Goal: Task Accomplishment & Management: Use online tool/utility

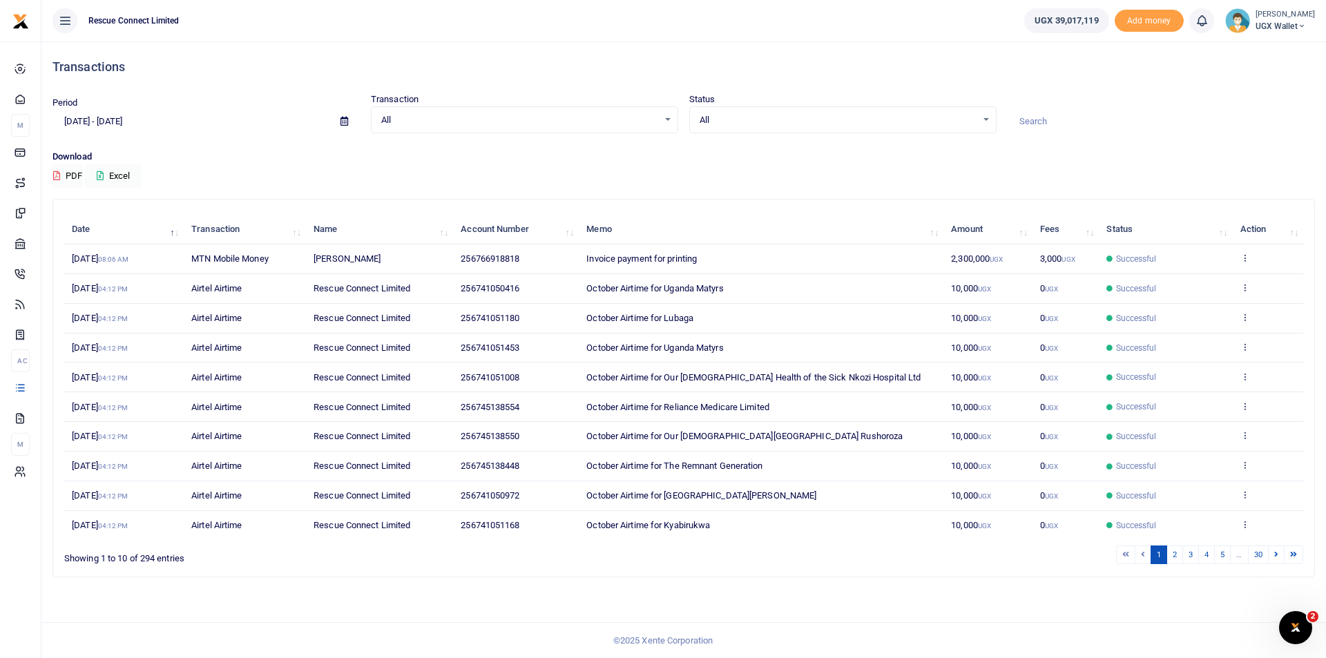
click at [1030, 123] on input at bounding box center [1161, 121] width 307 height 23
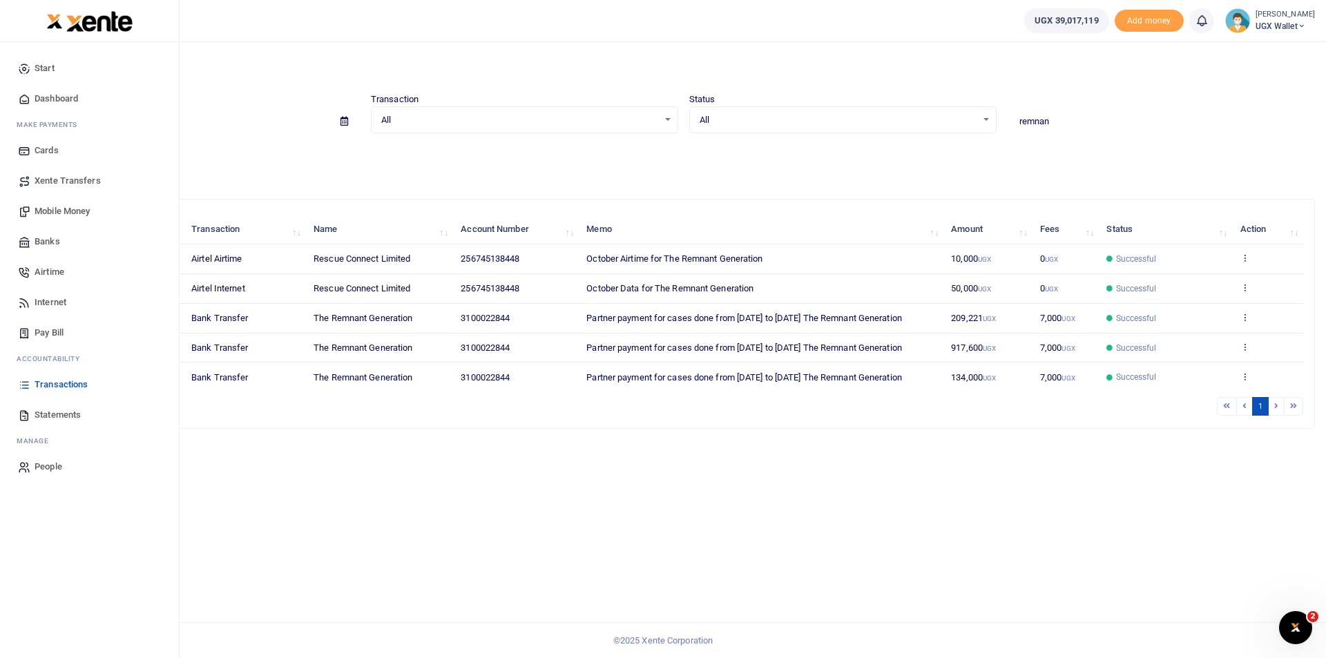
type input "remnan"
click at [53, 379] on span "Transactions" at bounding box center [61, 385] width 53 height 14
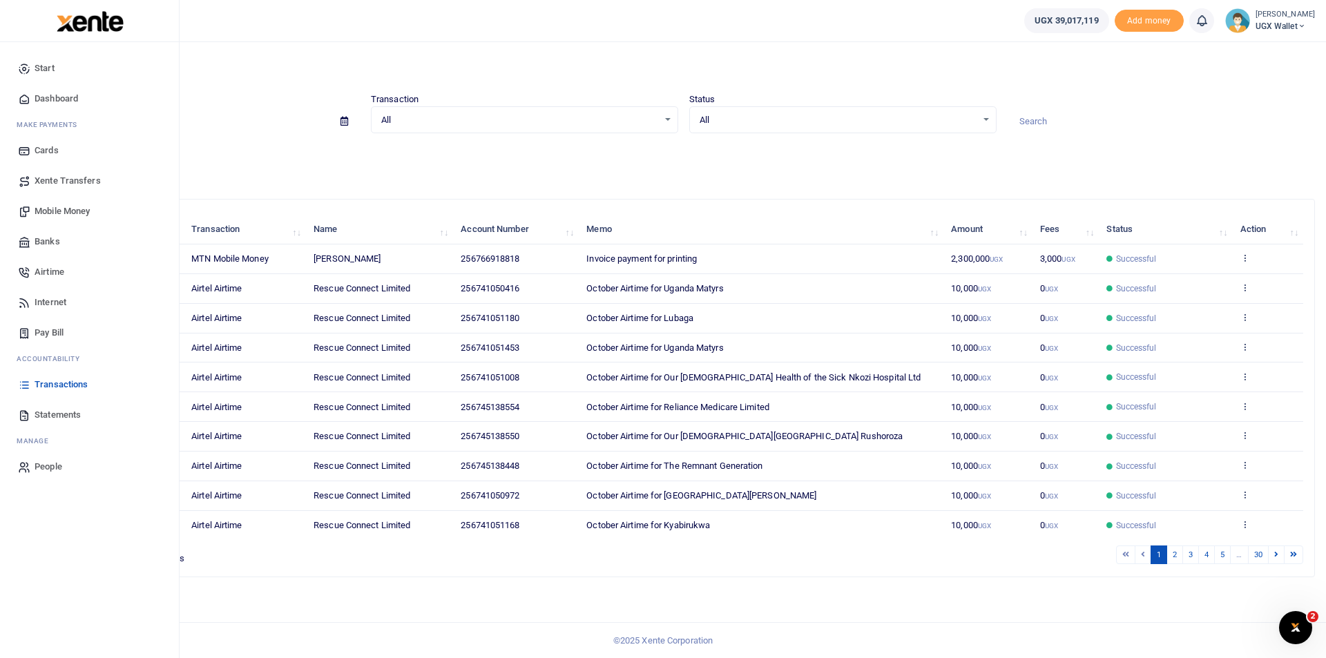
click at [64, 238] on link "Banks" at bounding box center [89, 242] width 157 height 30
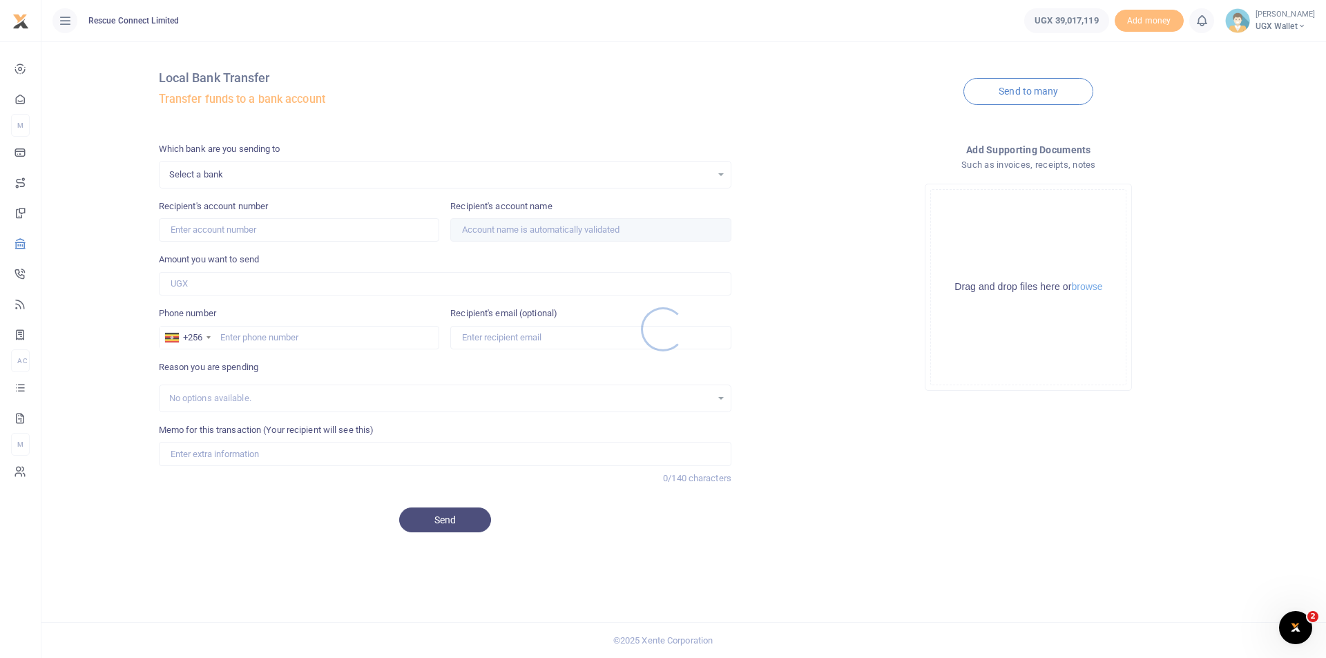
click at [1028, 86] on div at bounding box center [663, 329] width 1326 height 658
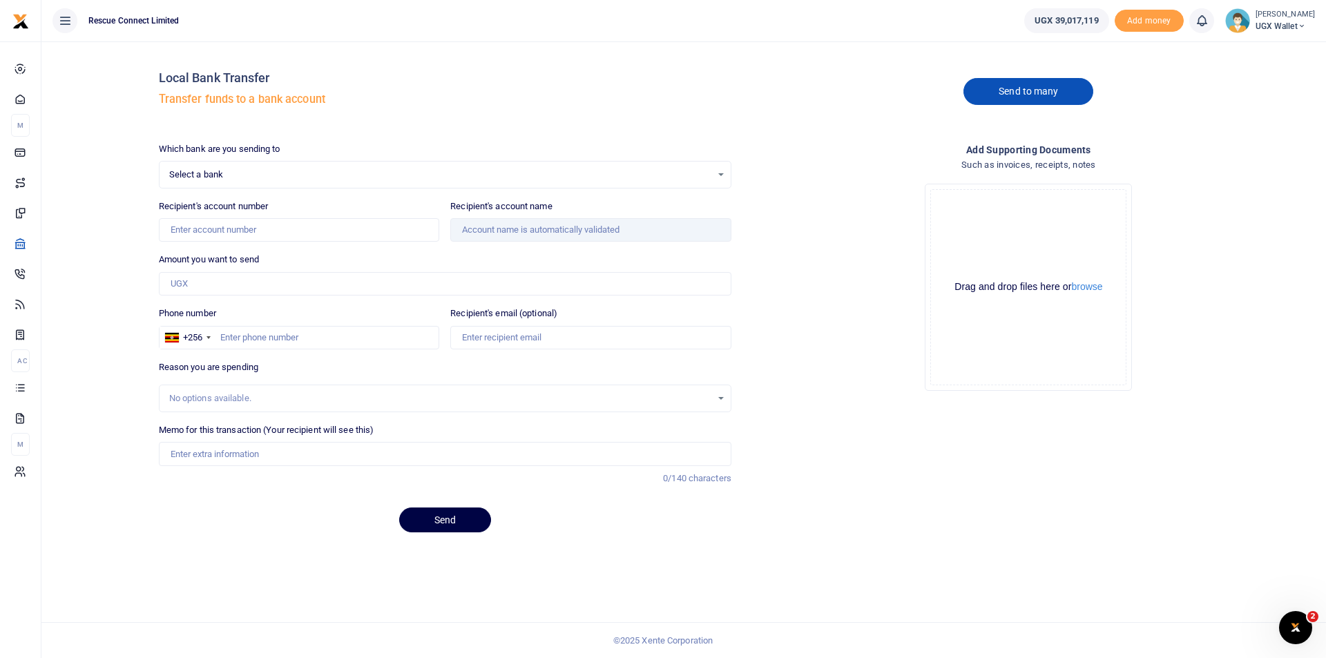
click at [1024, 85] on link "Send to many" at bounding box center [1029, 91] width 130 height 27
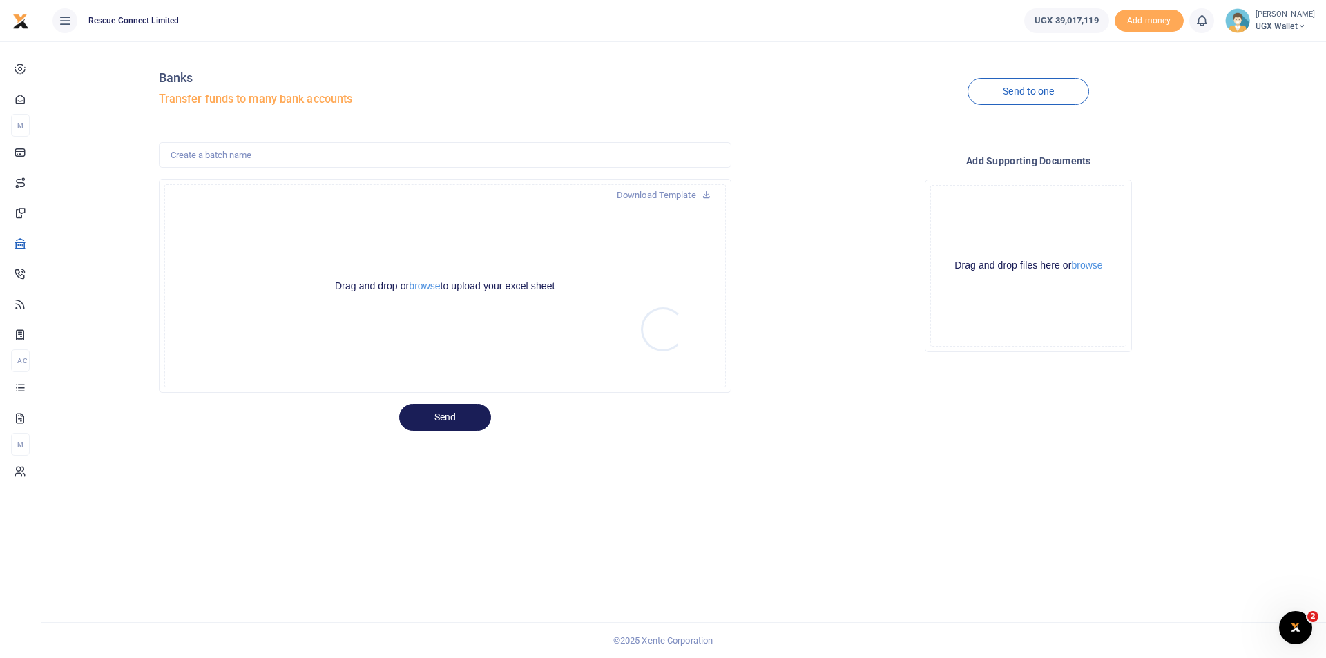
click at [430, 283] on div at bounding box center [663, 329] width 1326 height 658
click at [428, 289] on button "browse" at bounding box center [424, 286] width 31 height 10
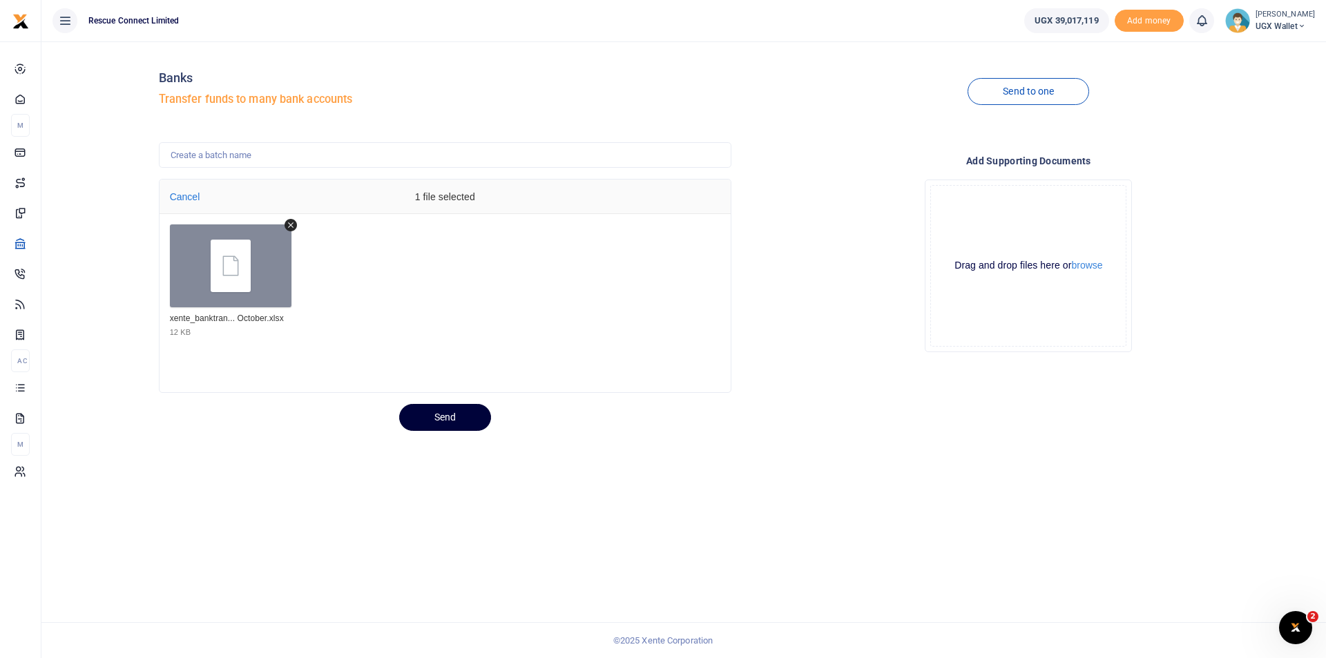
click at [439, 417] on button "Send" at bounding box center [445, 417] width 92 height 27
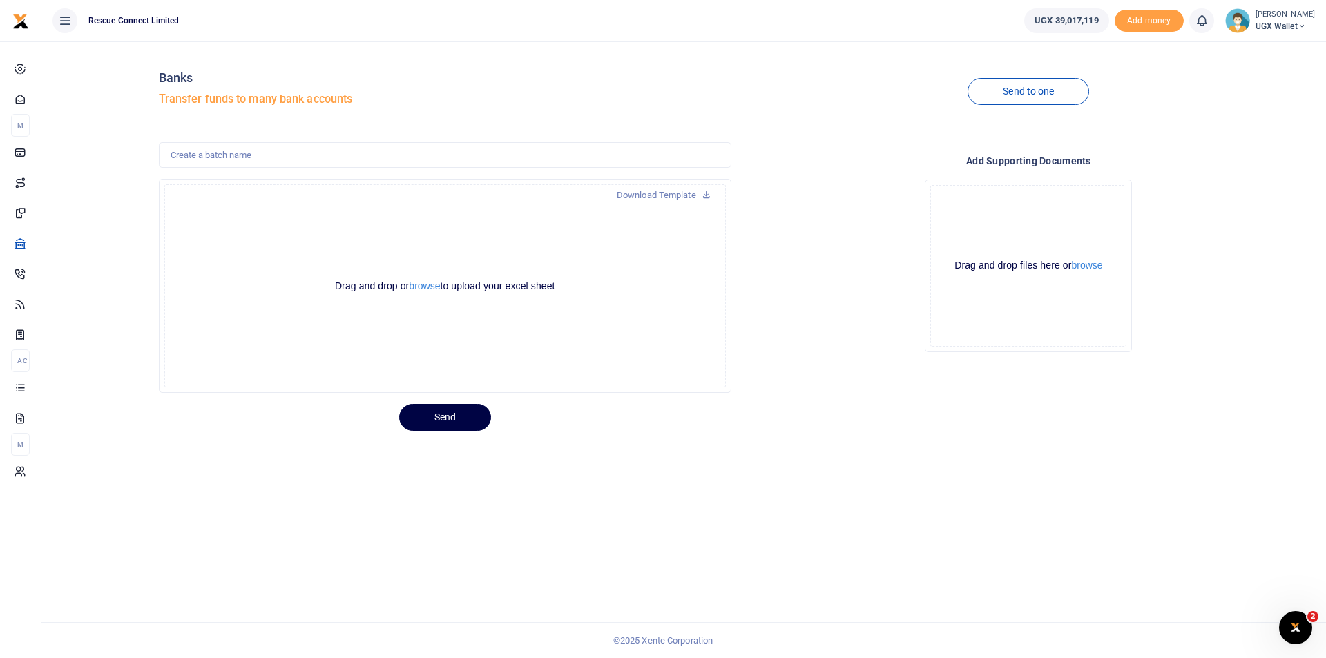
click at [420, 287] on button "browse" at bounding box center [424, 286] width 31 height 10
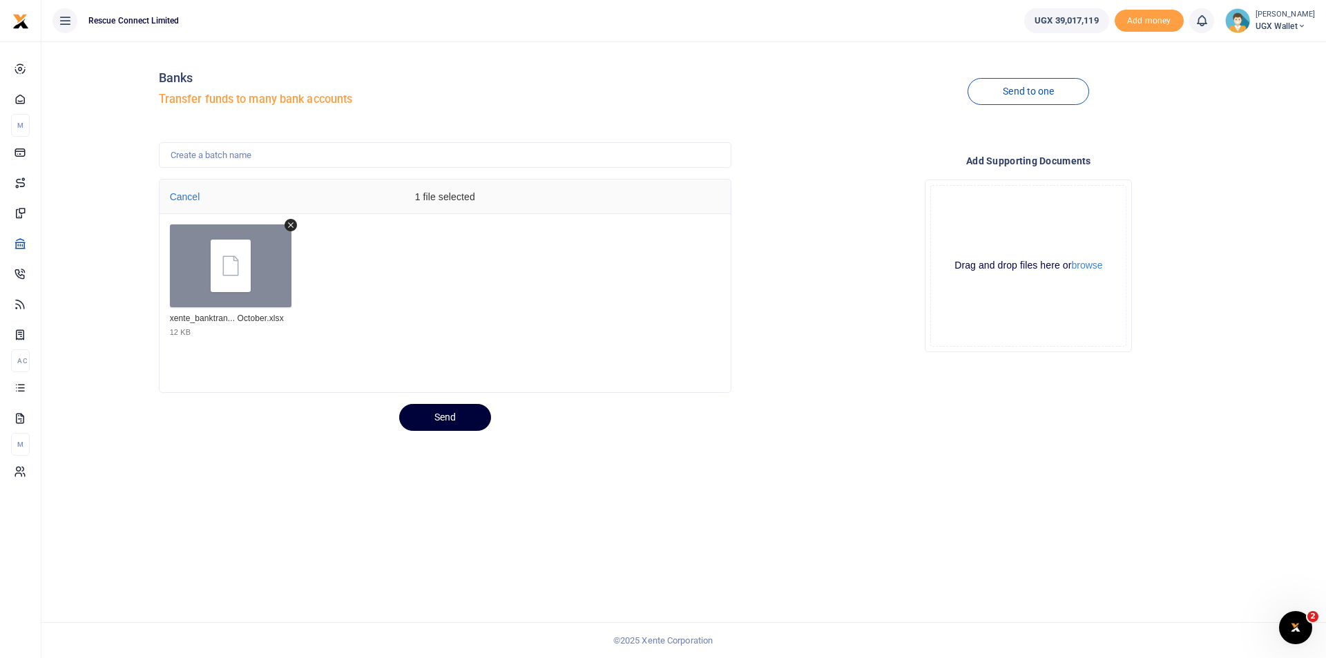
click at [428, 418] on button "Send" at bounding box center [445, 417] width 92 height 27
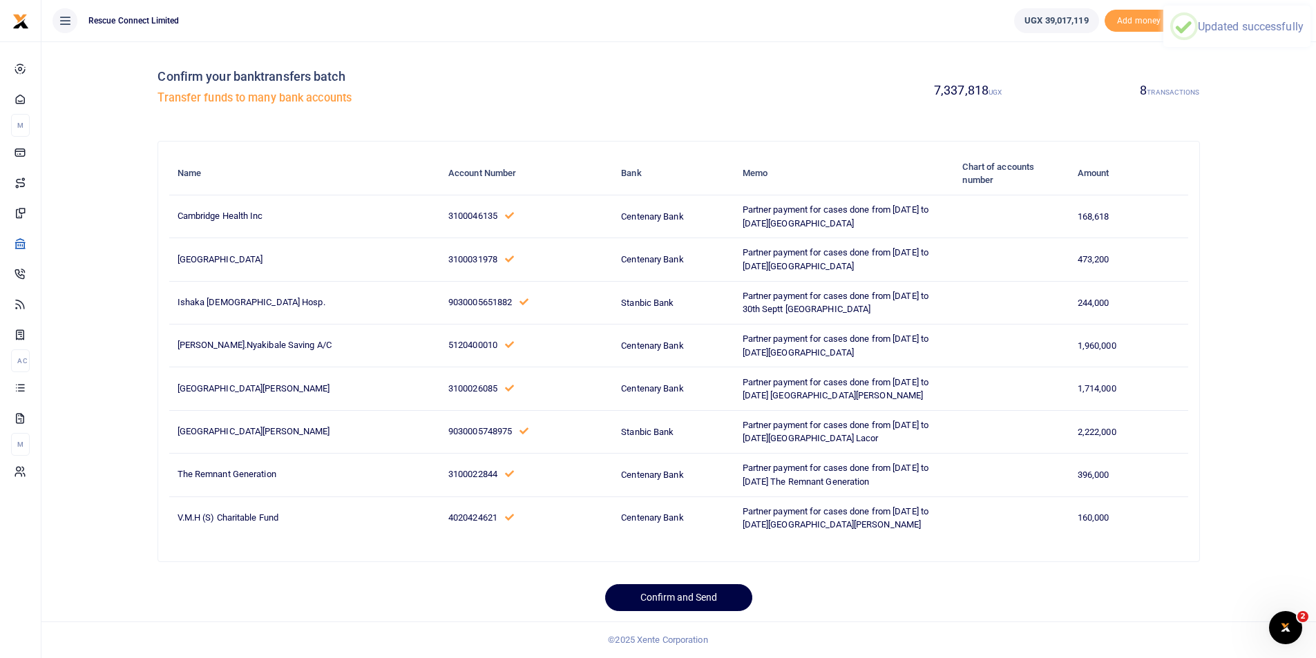
scroll to position [95, 0]
click at [676, 596] on button "Confirm and Send" at bounding box center [678, 597] width 147 height 27
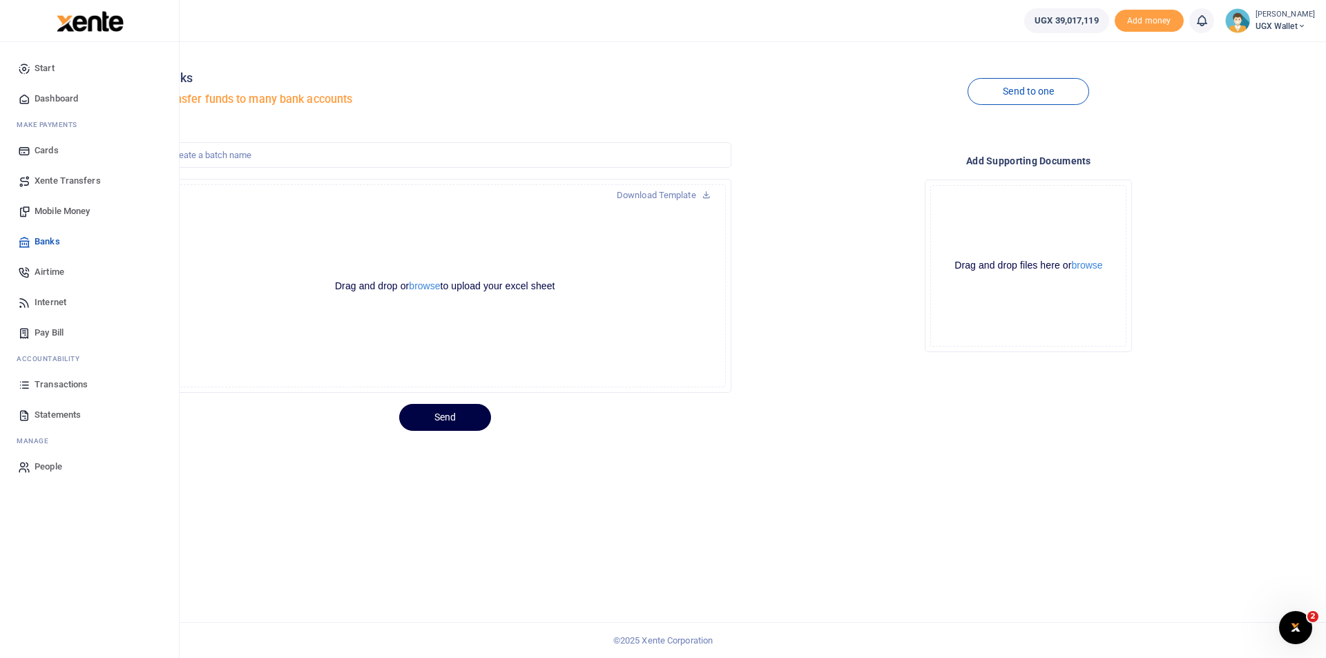
click at [60, 382] on span "Transactions" at bounding box center [61, 385] width 53 height 14
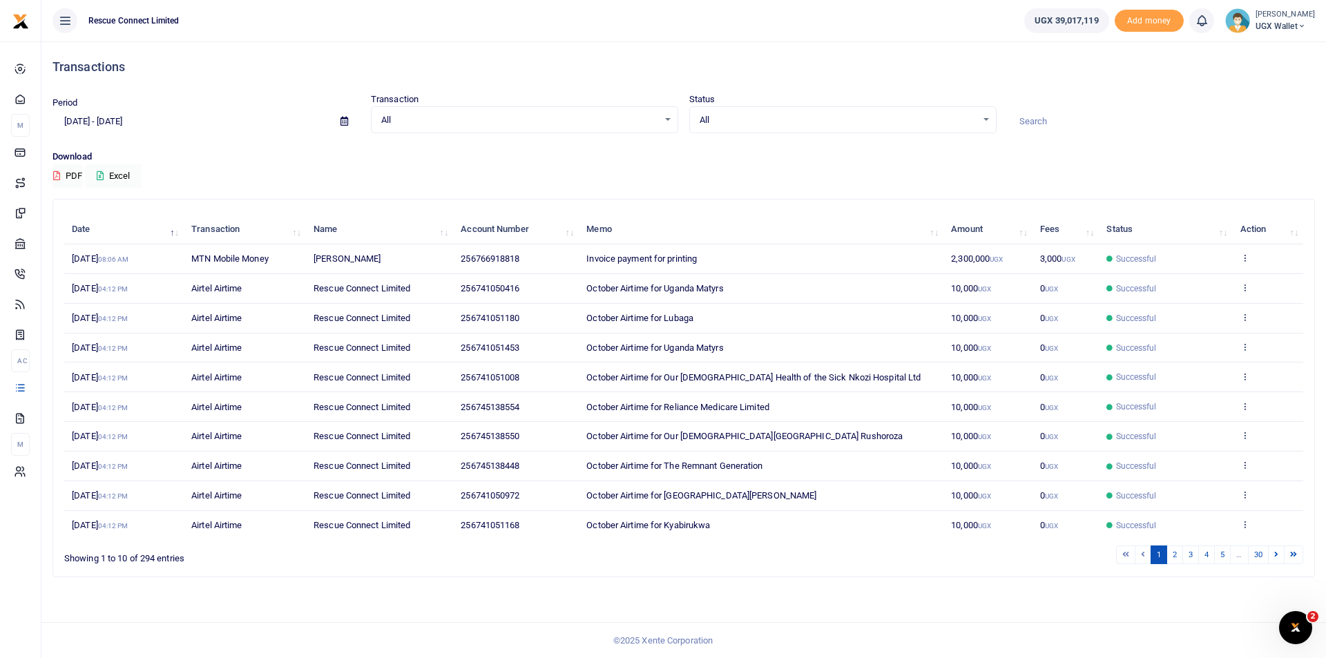
click at [1050, 113] on input at bounding box center [1161, 121] width 307 height 23
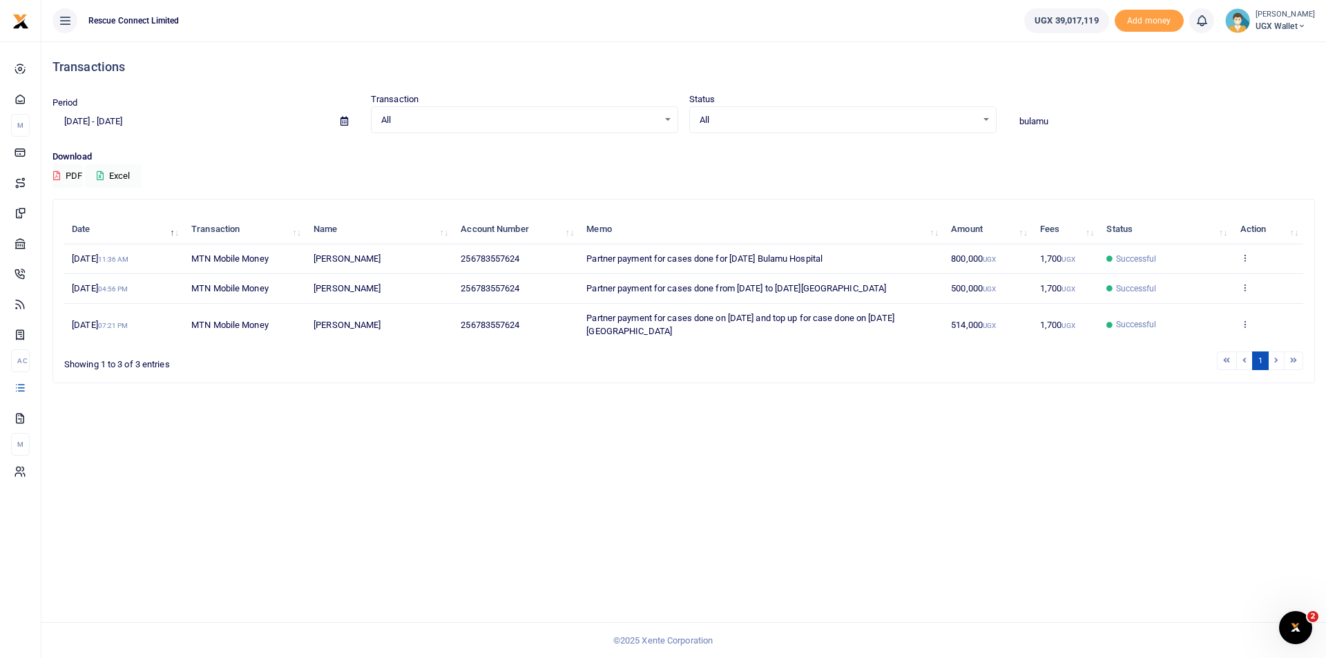
type input "bulamu"
click at [1246, 260] on div "Date Transaction Name Account Number Memo Amount Fees Status Action 25th Sep 20…" at bounding box center [683, 281] width 1239 height 140
click at [1243, 259] on icon at bounding box center [1245, 258] width 9 height 10
click at [1204, 311] on link "Send again" at bounding box center [1194, 312] width 109 height 19
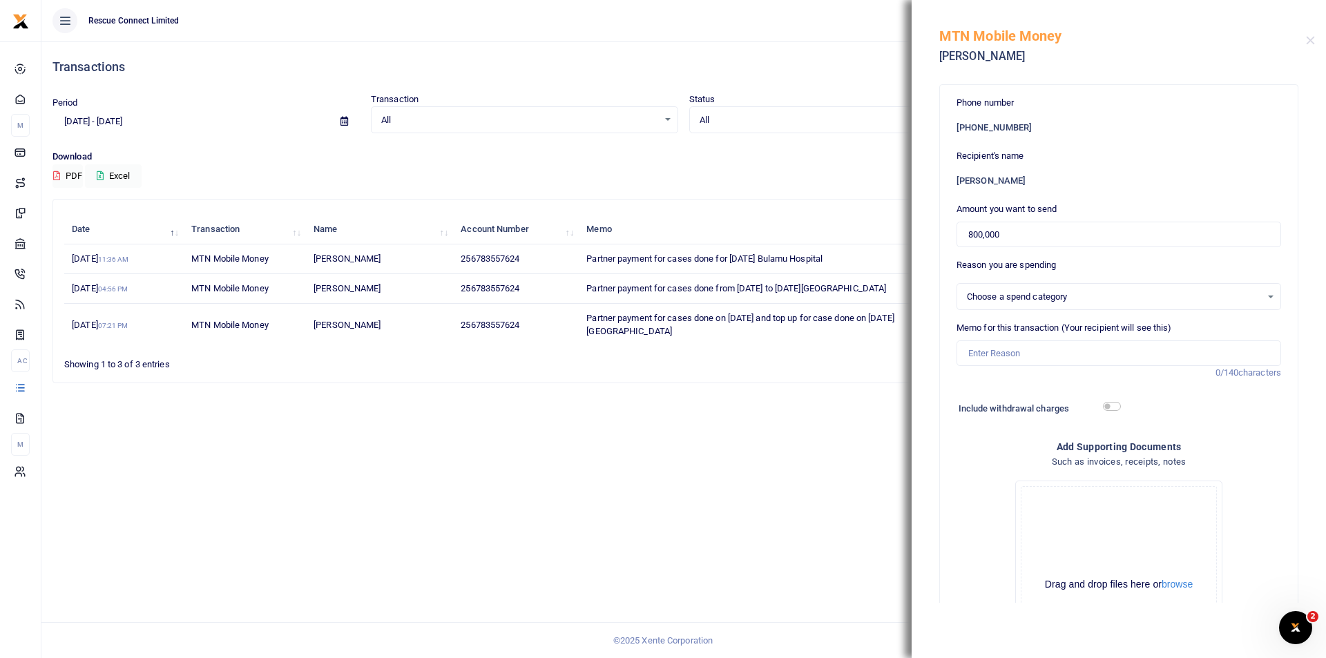
select select
drag, startPoint x: 1006, startPoint y: 233, endPoint x: 939, endPoint y: 236, distance: 66.3
click at [939, 236] on div "Phone number +256 783557624 Recipient's name Blasio Kabugo Amount you want to s…" at bounding box center [1118, 413] width 359 height 659
type input "450,000"
click at [1015, 359] on input "Memo for this transaction (Your recipient will see this)" at bounding box center [1119, 354] width 325 height 26
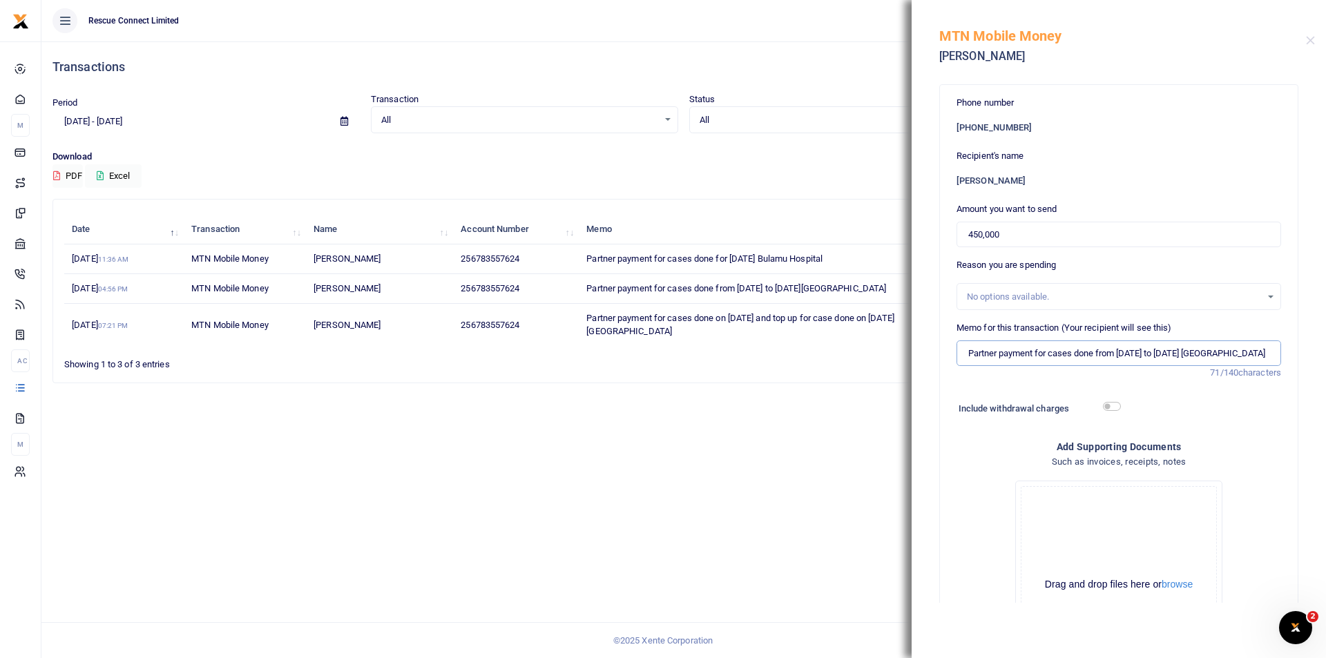
drag, startPoint x: 986, startPoint y: 353, endPoint x: 974, endPoint y: 356, distance: 12.1
click at [985, 353] on input "Partner payment for cases done from 24th Jan to 2nd Feb Kisubi Hospital" at bounding box center [1119, 354] width 325 height 26
drag, startPoint x: 969, startPoint y: 353, endPoint x: 1324, endPoint y: 332, distance: 355.7
click at [1325, 333] on div "Phone number +256 783557624 Recipient's name Blasio Kabugo Amount you want to s…" at bounding box center [1119, 340] width 414 height 526
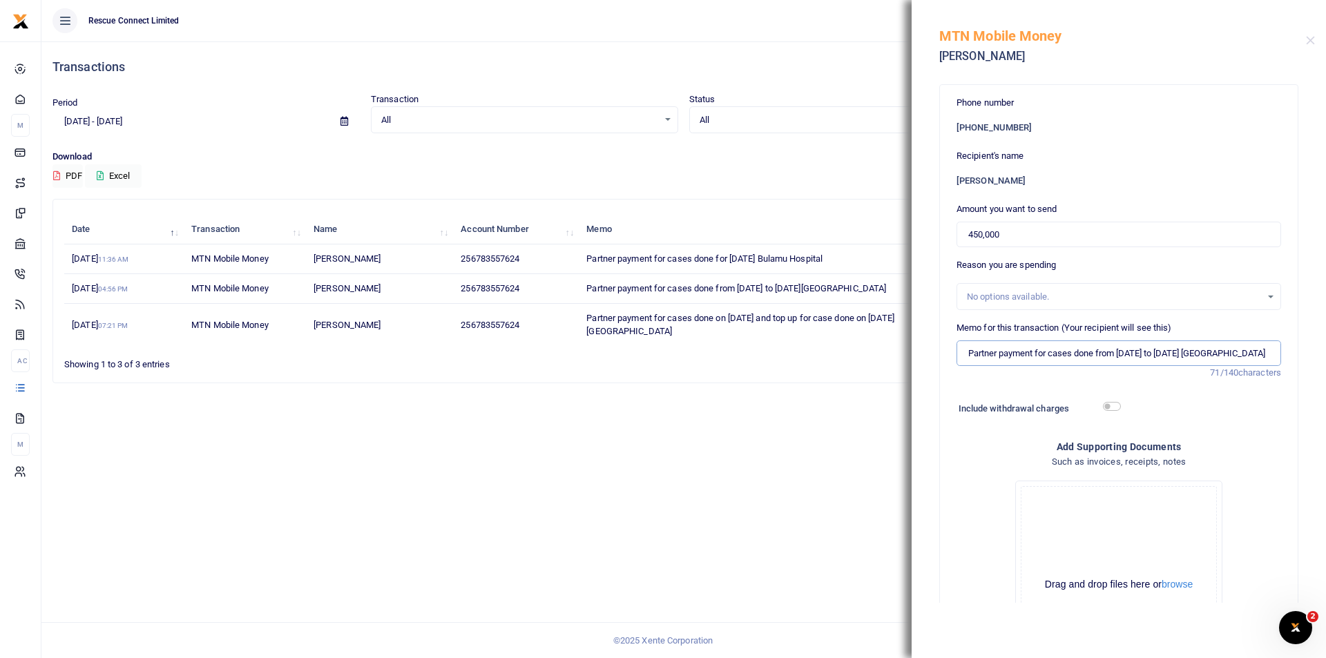
paste input "9th Sept to 30th Sept St Francis Naggalama"
drag, startPoint x: 1137, startPoint y: 354, endPoint x: 1281, endPoint y: 349, distance: 143.7
click at [1281, 349] on div "Phone number +256 783557624 Recipient's name Blasio Kabugo Amount you want to s…" at bounding box center [1119, 414] width 358 height 658
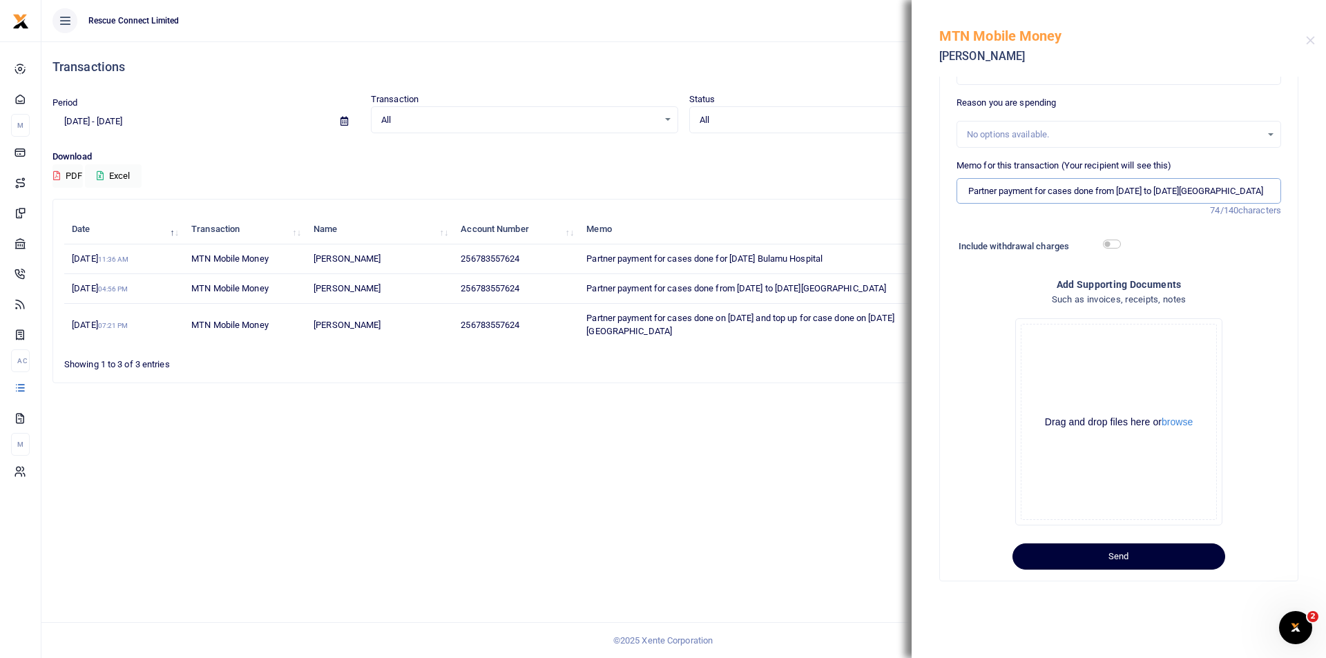
type input "Partner payment for cases done from [DATE] to [DATE][GEOGRAPHIC_DATA]"
click at [1100, 561] on button "Send" at bounding box center [1119, 557] width 213 height 26
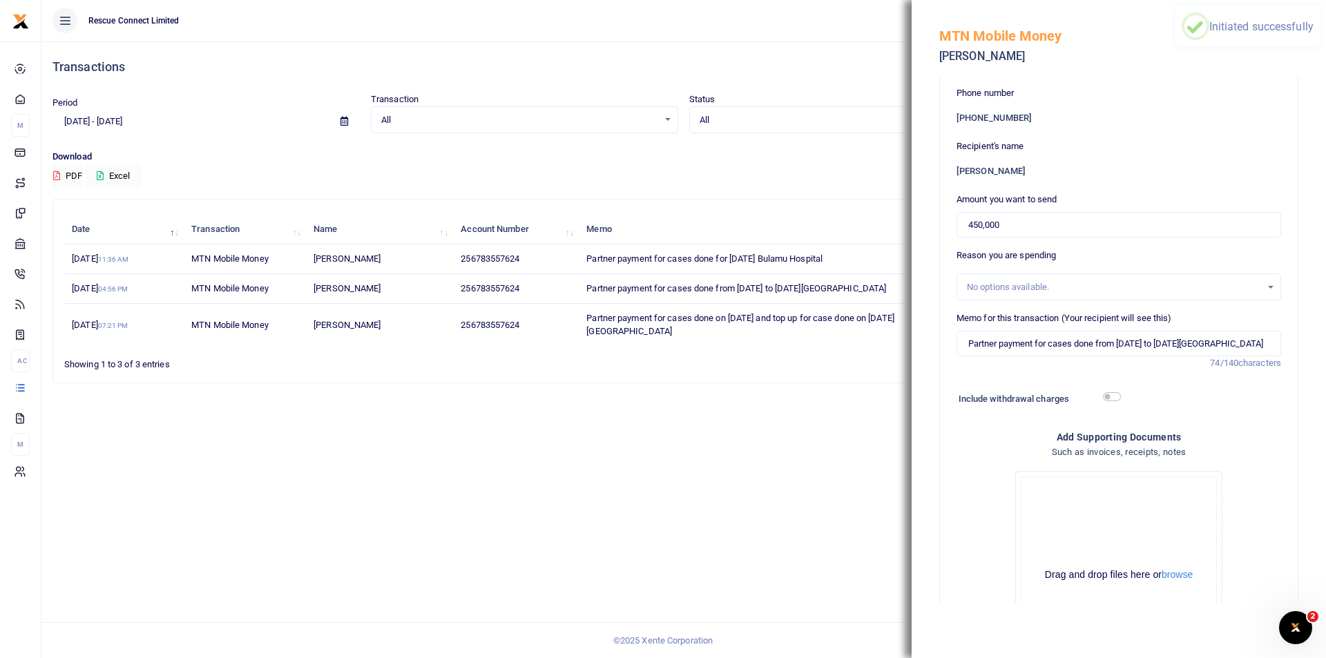
scroll to position [0, 0]
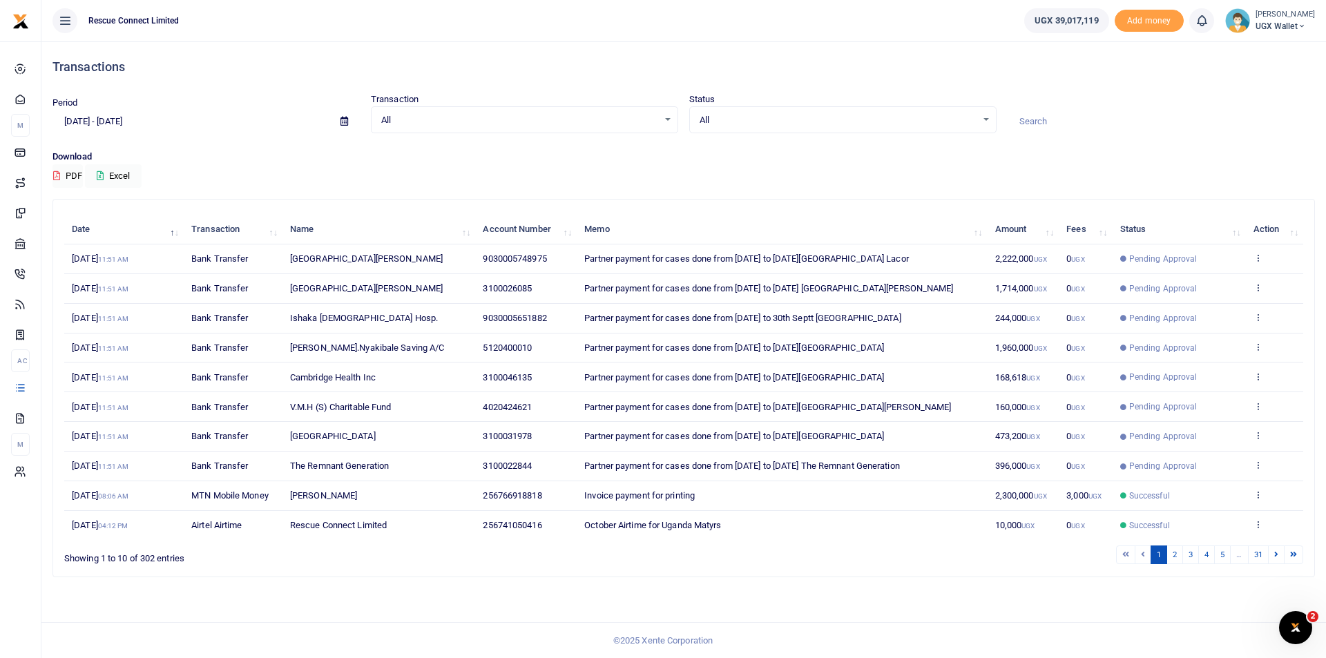
click at [1047, 111] on input at bounding box center [1161, 121] width 307 height 23
type input "ROAD SAFETY"
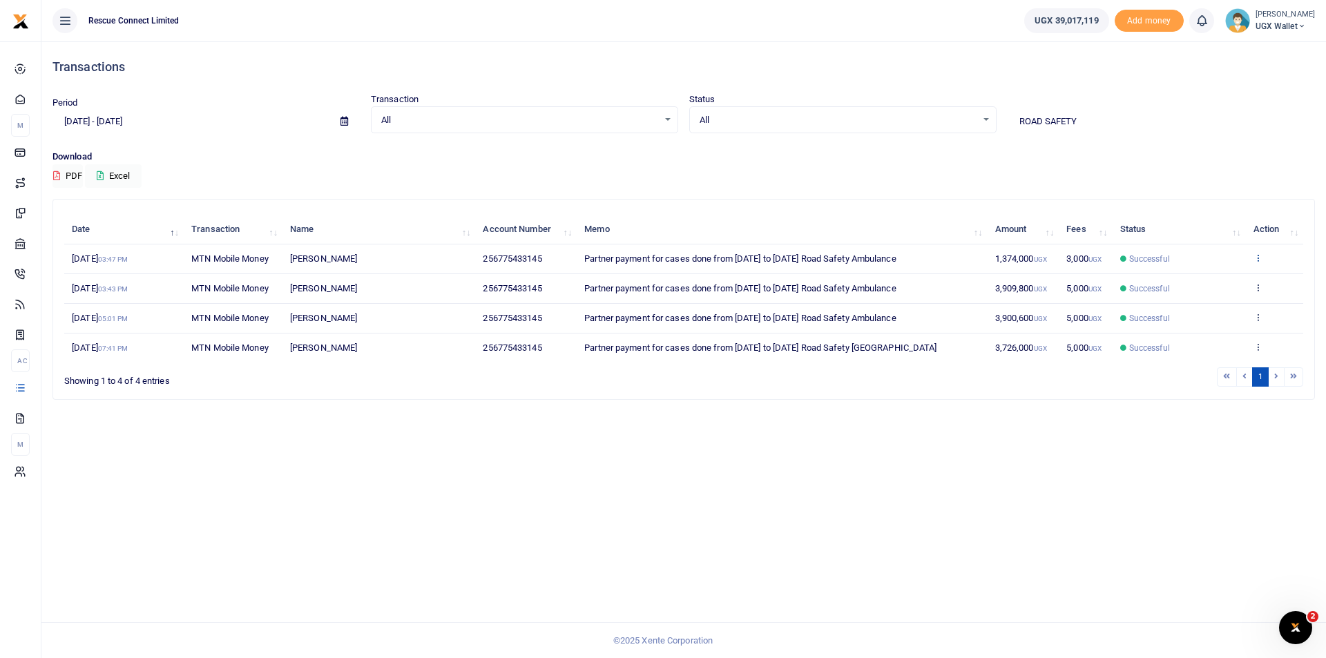
click at [1259, 260] on icon at bounding box center [1258, 258] width 9 height 10
click at [1198, 315] on link "Send again" at bounding box center [1207, 312] width 109 height 19
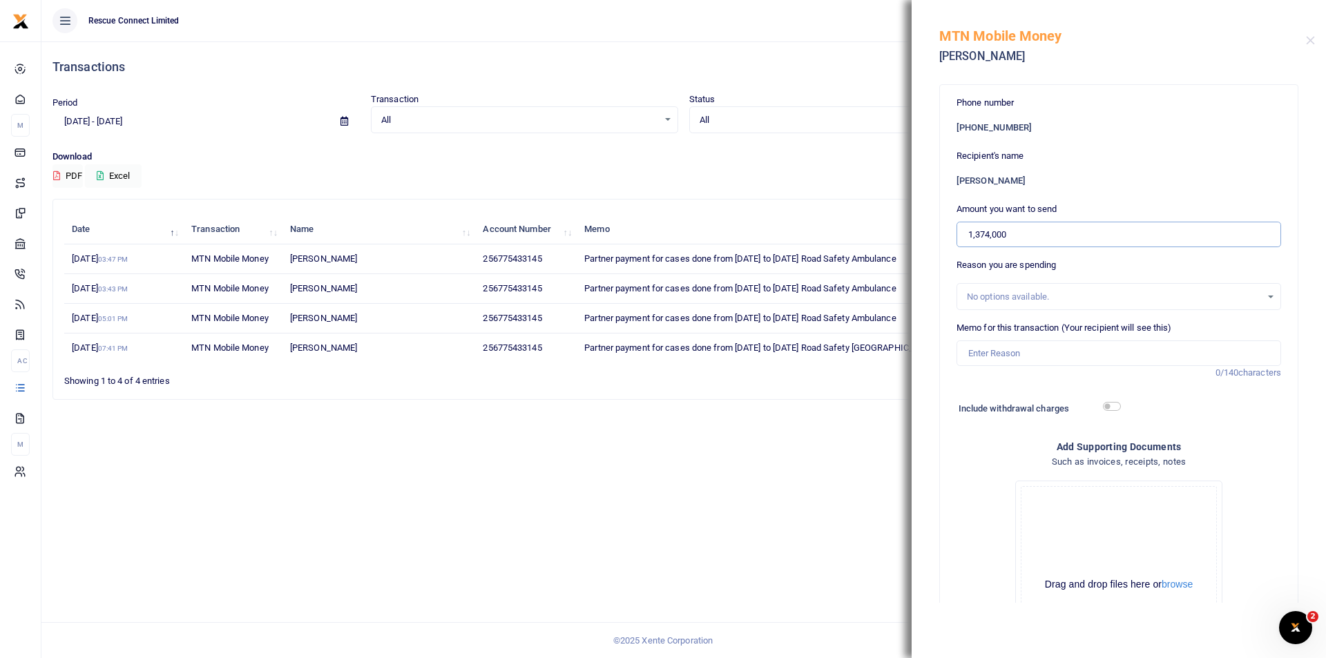
drag, startPoint x: 1019, startPoint y: 236, endPoint x: 949, endPoint y: 236, distance: 70.5
click at [949, 236] on div "Phone number +256 775433145 Recipient's name Sam Tomson Mwesigwa Amount you wan…" at bounding box center [1119, 414] width 358 height 658
type input "25,000"
click at [1022, 352] on input "Memo for this transaction (Your recipient will see this)" at bounding box center [1119, 354] width 325 height 26
click at [995, 357] on input "Memo for this transaction (Your recipient will see this)" at bounding box center [1119, 354] width 325 height 26
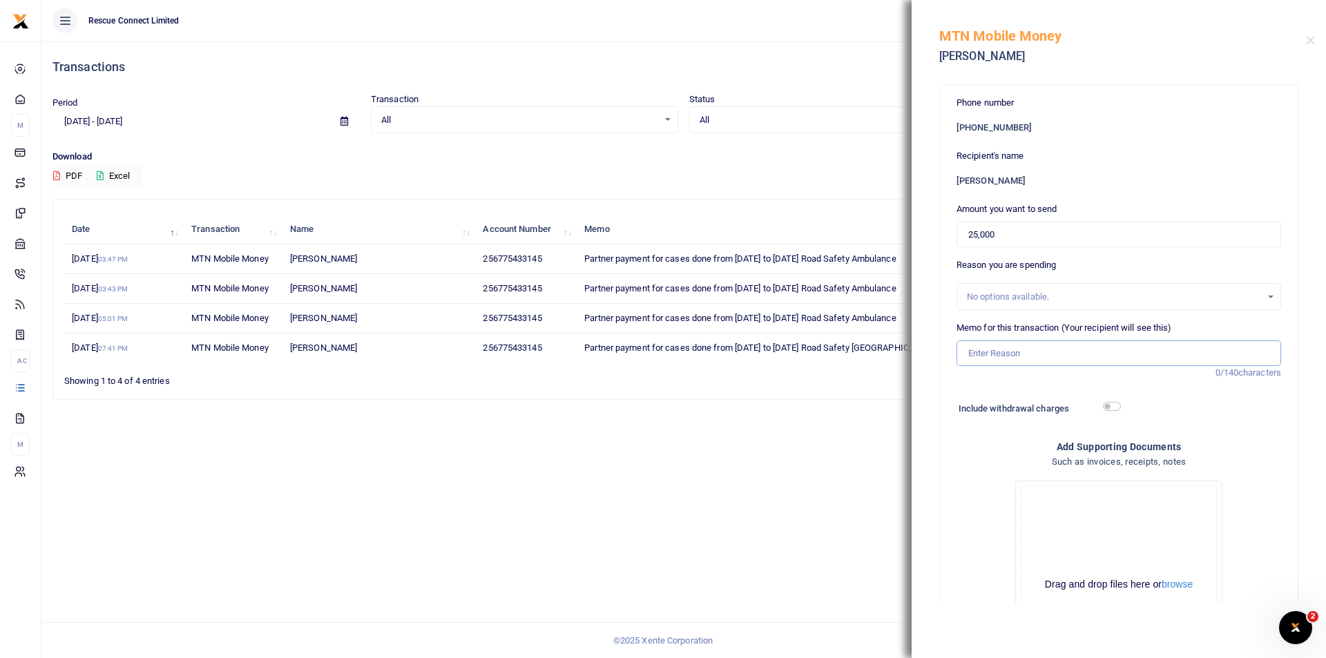
paste input "Partner payment for cases done from [DATE] to [DATE] The Remnant Generation"
drag, startPoint x: 1252, startPoint y: 355, endPoint x: 1162, endPoint y: 352, distance: 90.5
click at [1162, 352] on input "Partner payment for cases done from [DATE] to [DATE] The Remnant Generation" at bounding box center [1119, 354] width 325 height 26
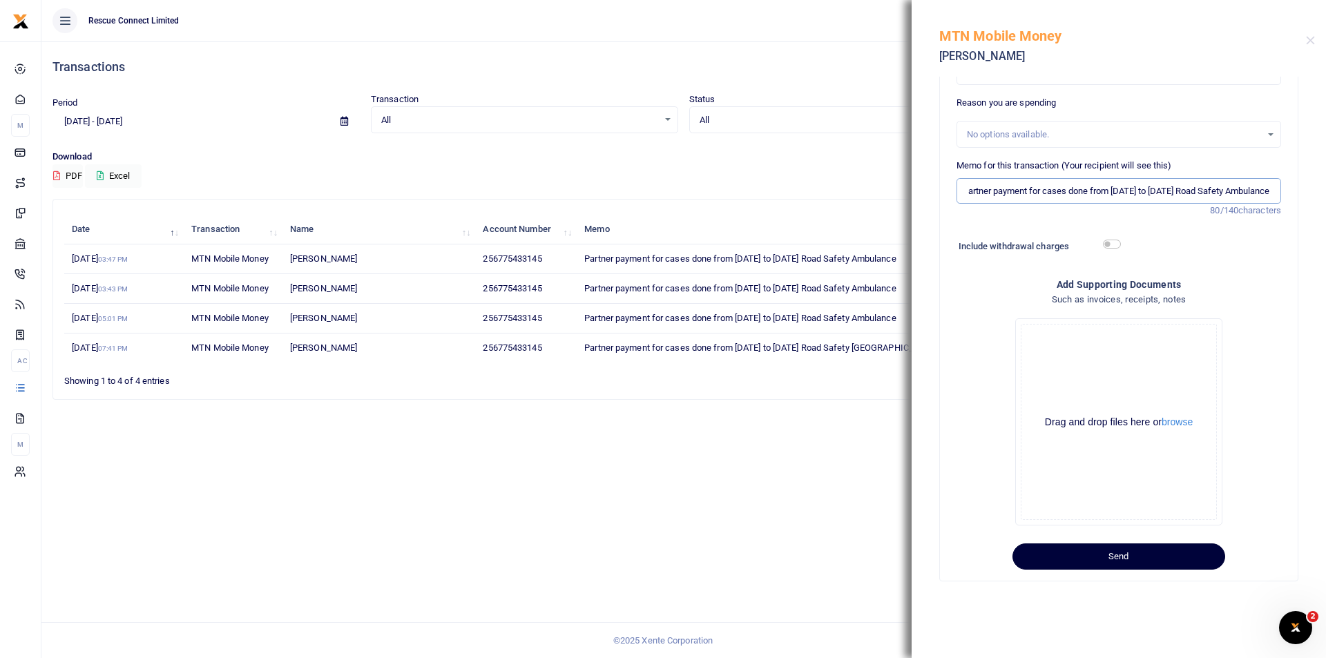
type input "Partner payment for cases done from 29th Sept to 30th Sept Road Safety Ambulance"
click at [1107, 561] on button "Send" at bounding box center [1119, 557] width 213 height 26
